Goal: Task Accomplishment & Management: Manage account settings

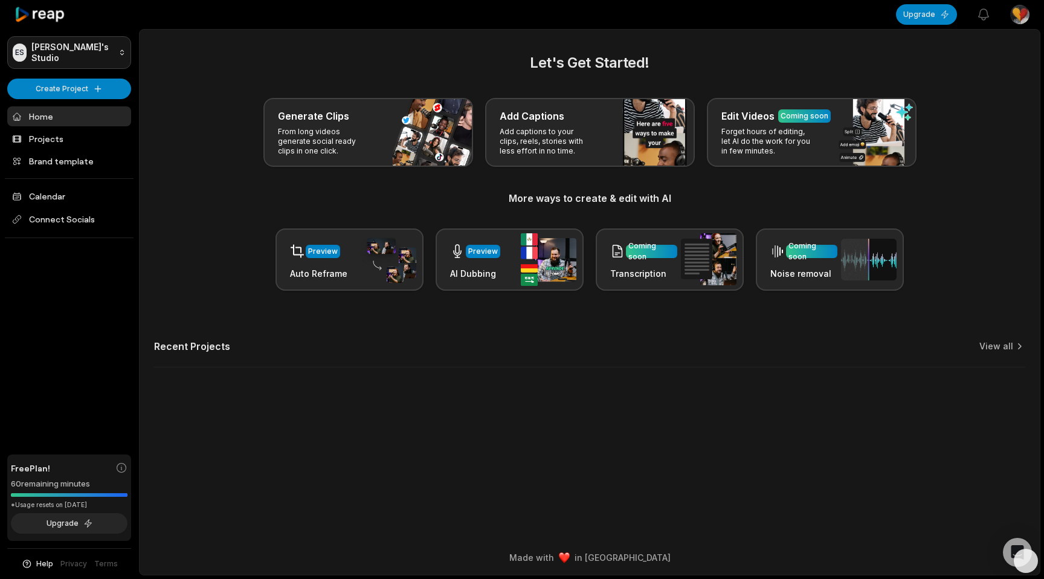
click at [105, 53] on html "ES Emilie's Studio Create Project Home Projects Brand template Calendar Connect…" at bounding box center [522, 289] width 1044 height 579
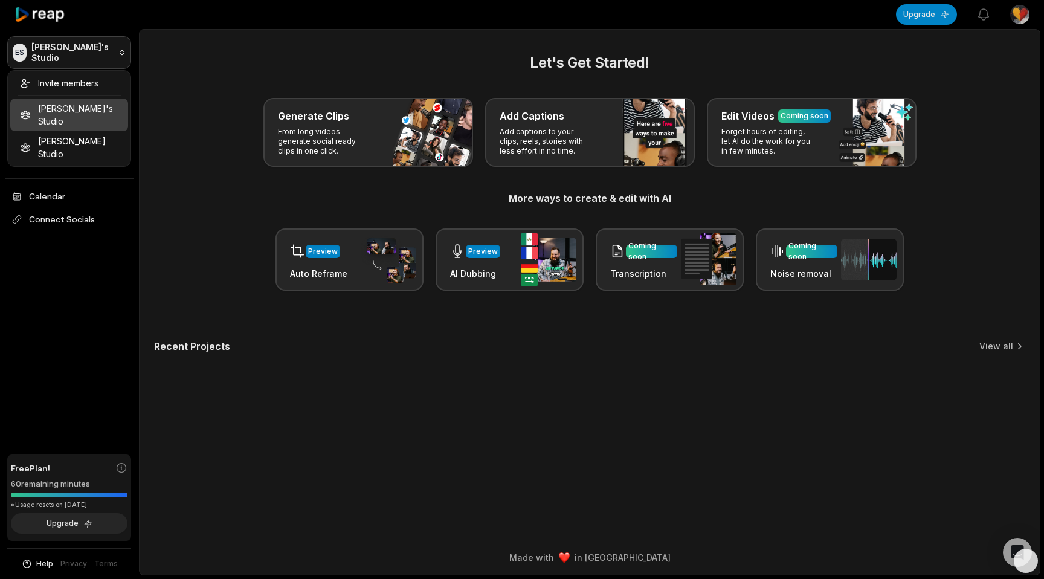
click at [105, 53] on html "ES Emilie's Studio Create Project Home Projects Brand template Calendar Connect…" at bounding box center [522, 289] width 1044 height 579
click at [81, 51] on html "ES Emilie's Studio Create Project Home Projects Brand template Calendar Connect…" at bounding box center [522, 289] width 1044 height 579
click at [80, 84] on div "Invite members" at bounding box center [69, 83] width 118 height 20
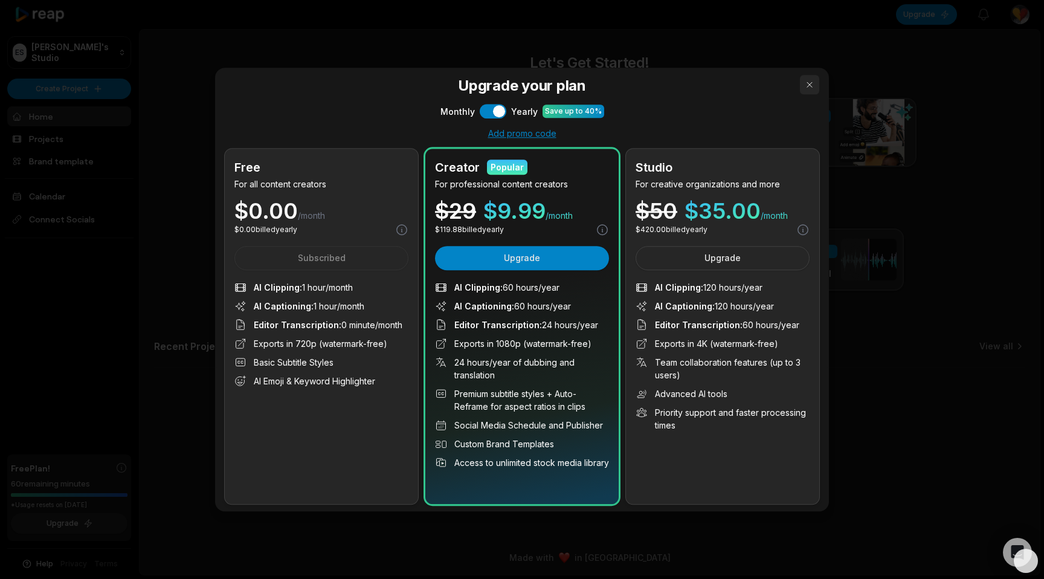
click at [811, 86] on button "button" at bounding box center [809, 84] width 19 height 19
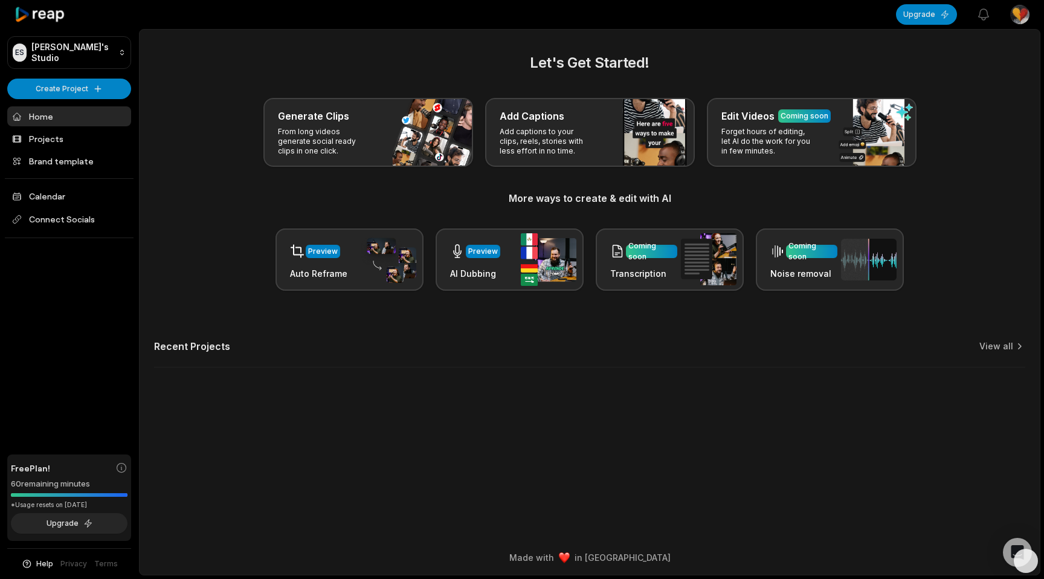
click at [62, 117] on link "Home" at bounding box center [69, 116] width 124 height 20
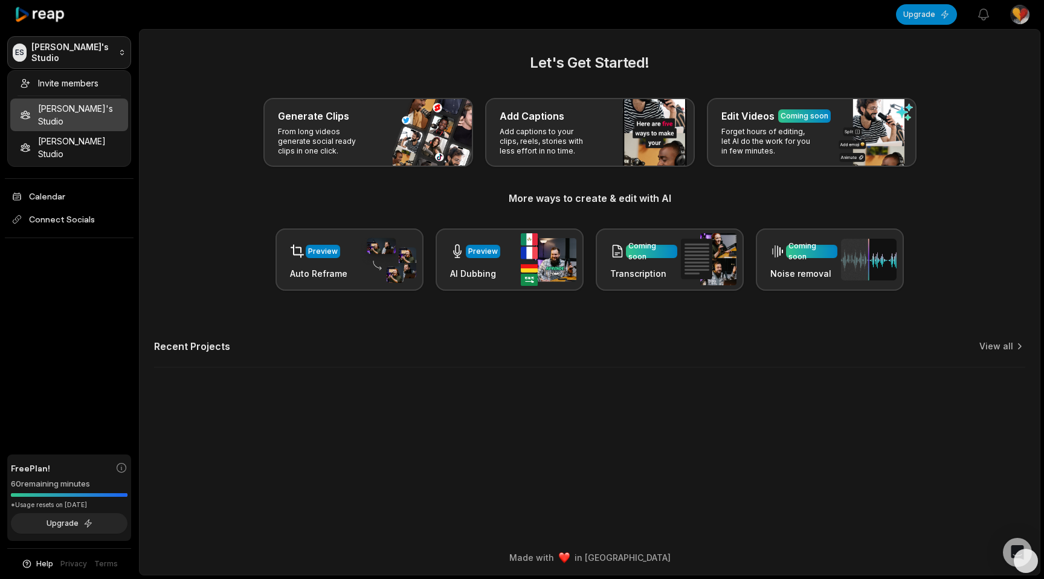
click at [20, 50] on html "ES Emilie's Studio Create Project Home Projects Brand template Calendar Connect…" at bounding box center [522, 289] width 1044 height 579
click at [119, 53] on html "ES Emilie's Studio Create Project Home Projects Brand template Calendar Connect…" at bounding box center [522, 289] width 1044 height 579
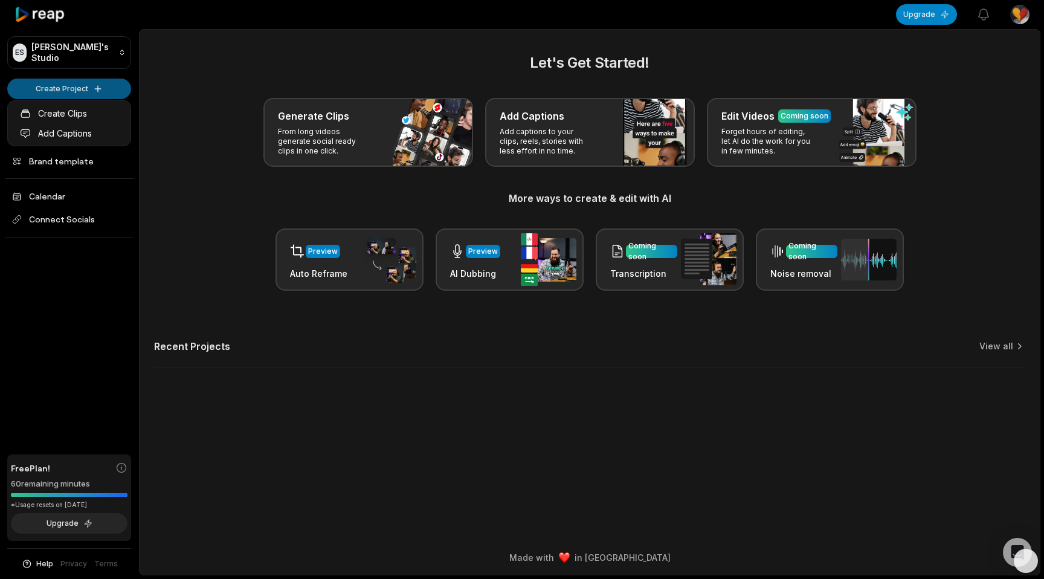
click at [92, 92] on html "ES Emilie's Studio Create Project Home Projects Brand template Calendar Connect…" at bounding box center [522, 289] width 1044 height 579
click at [120, 68] on html "ES Emilie's Studio Create Project Home Projects Brand template Calendar Connect…" at bounding box center [522, 289] width 1044 height 579
click at [86, 135] on link "Projects" at bounding box center [69, 139] width 124 height 20
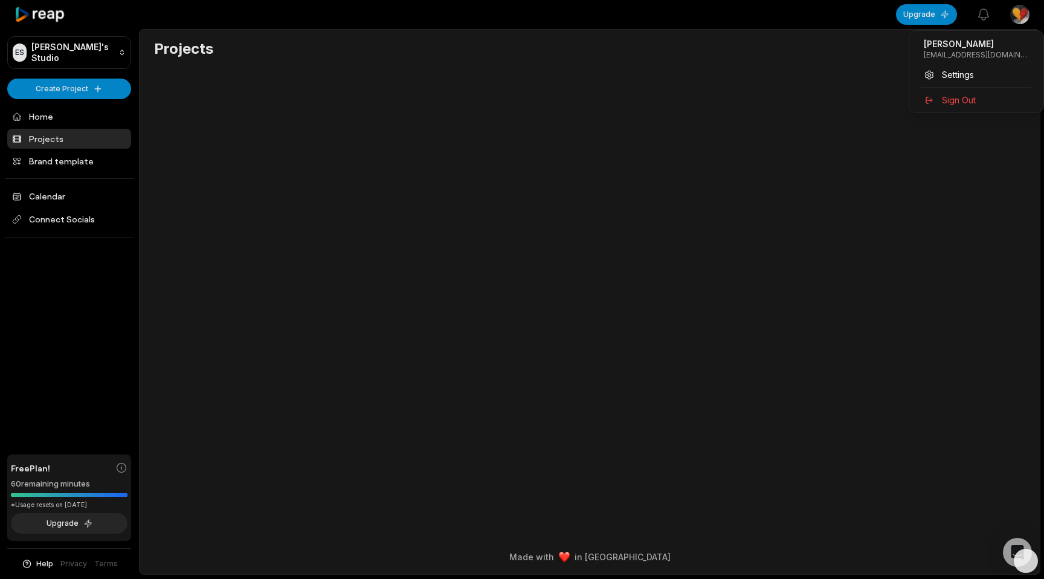
click at [1015, 16] on html "ES Emilie's Studio Create Project Home Projects Brand template Calendar Connect…" at bounding box center [522, 289] width 1044 height 579
click at [965, 75] on span "Settings" at bounding box center [958, 74] width 32 height 13
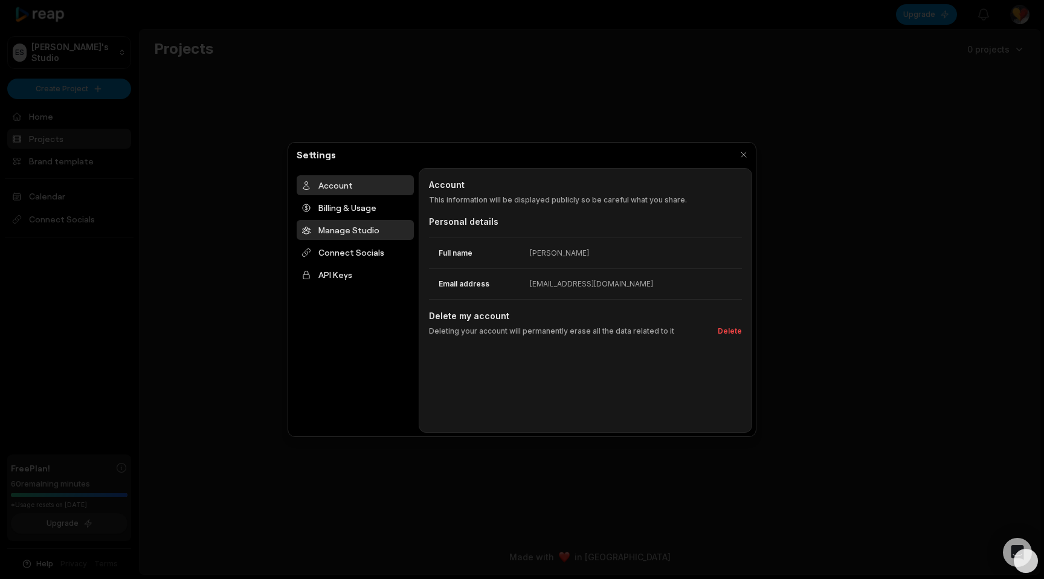
click at [347, 232] on div "Manage Studio" at bounding box center [355, 230] width 117 height 20
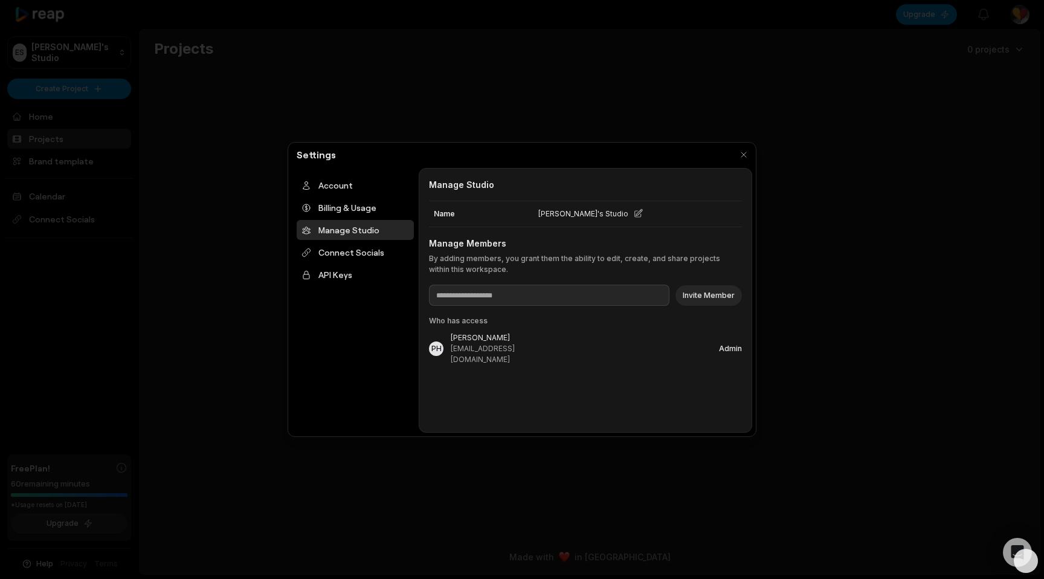
click at [624, 215] on div "Emilie's Studio" at bounding box center [613, 213] width 158 height 25
click at [741, 152] on button "button" at bounding box center [743, 154] width 17 height 17
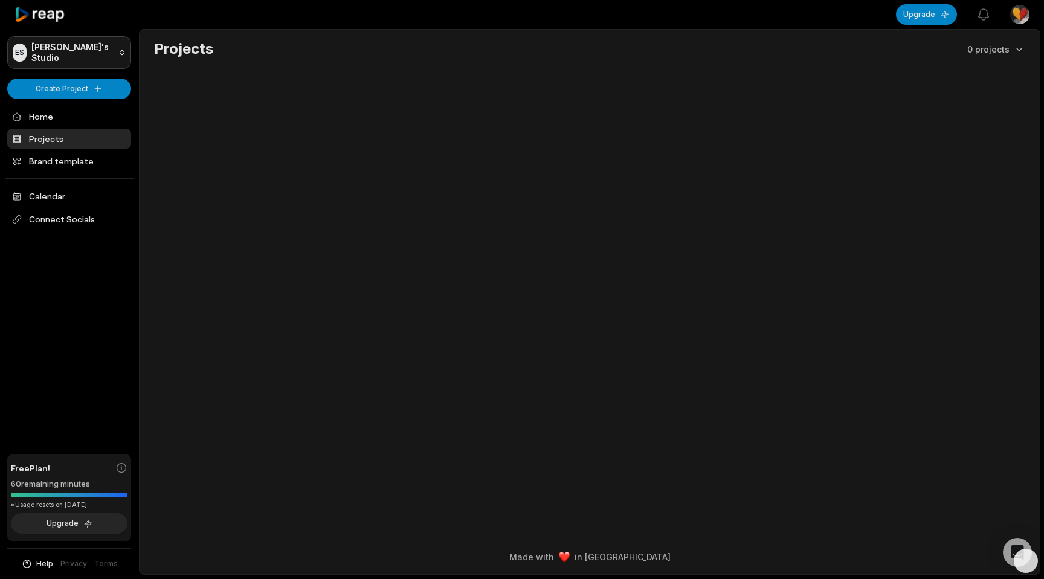
click at [119, 53] on html "ES Emilie's Studio Create Project Home Projects Brand template Calendar Connect…" at bounding box center [522, 289] width 1044 height 579
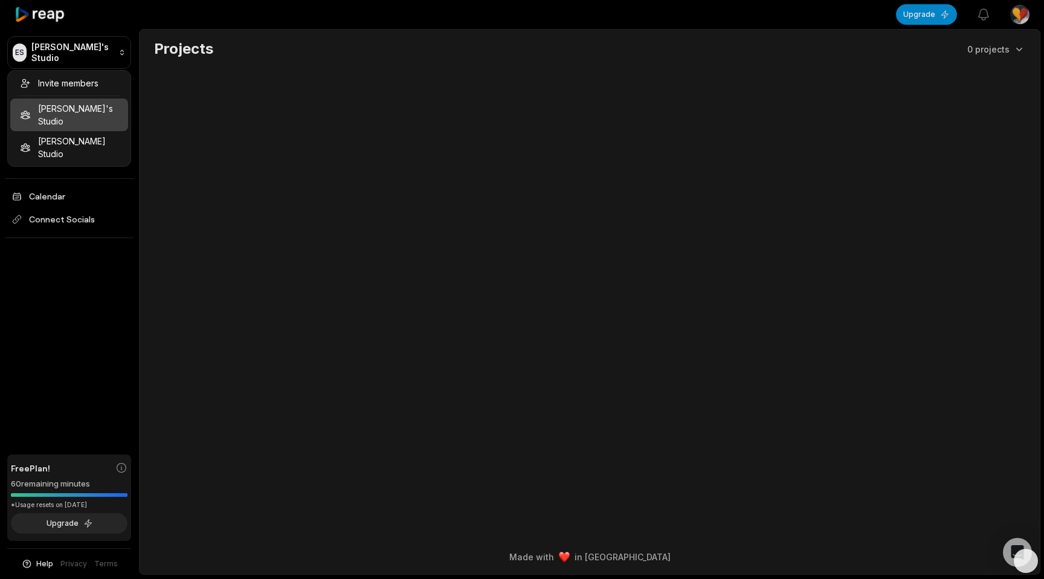
click at [1024, 18] on html "ES Emilie's Studio Create Project Home Projects Brand template Calendar Connect…" at bounding box center [522, 289] width 1044 height 579
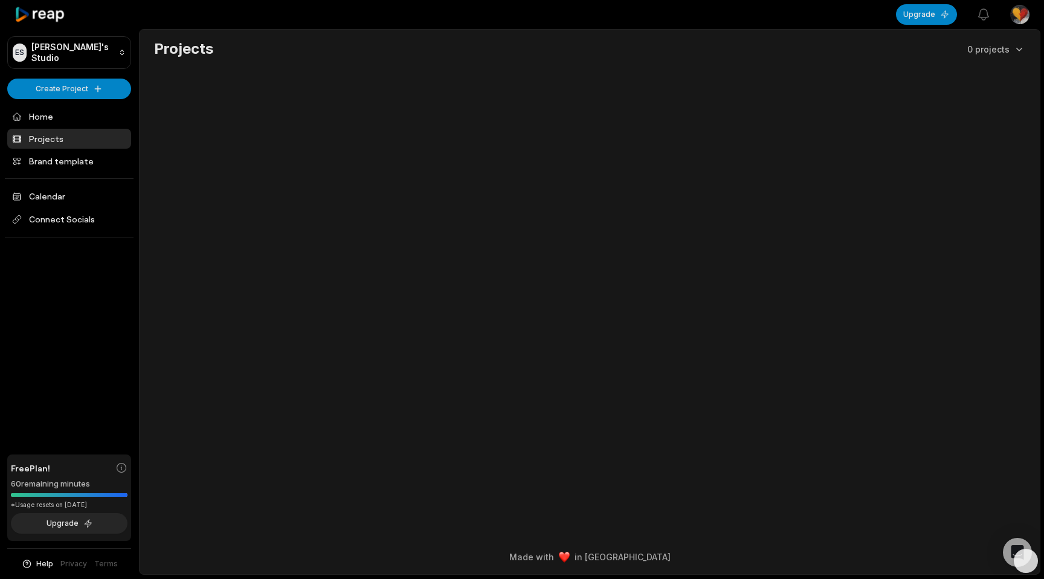
click at [1021, 10] on html "ES Emilie's Studio Create Project Home Projects Brand template Calendar Connect…" at bounding box center [522, 289] width 1044 height 579
click at [958, 98] on span "Sign Out" at bounding box center [959, 100] width 34 height 13
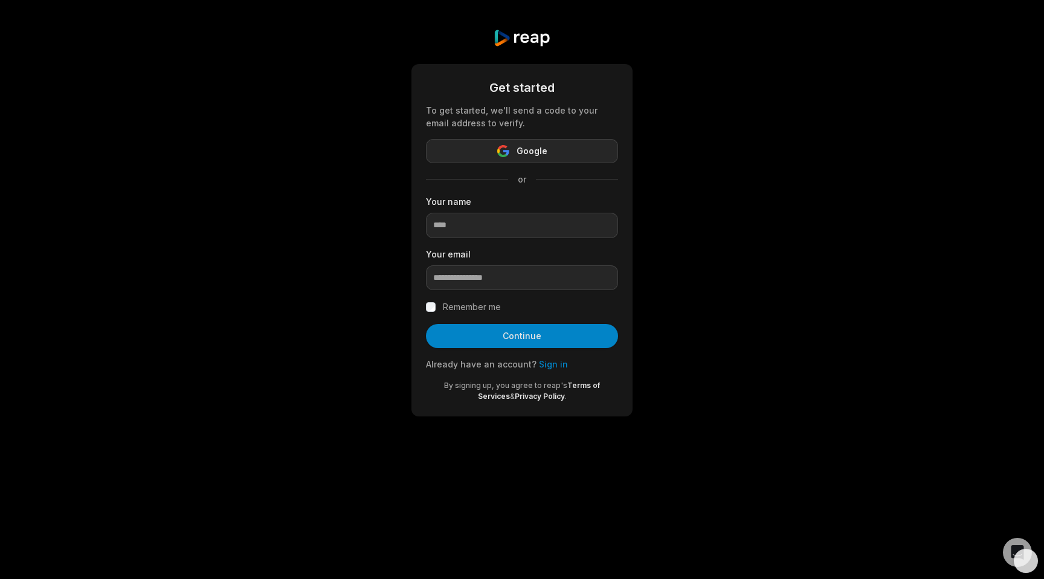
click at [572, 157] on button "Google" at bounding box center [522, 151] width 192 height 24
